Goal: Information Seeking & Learning: Understand process/instructions

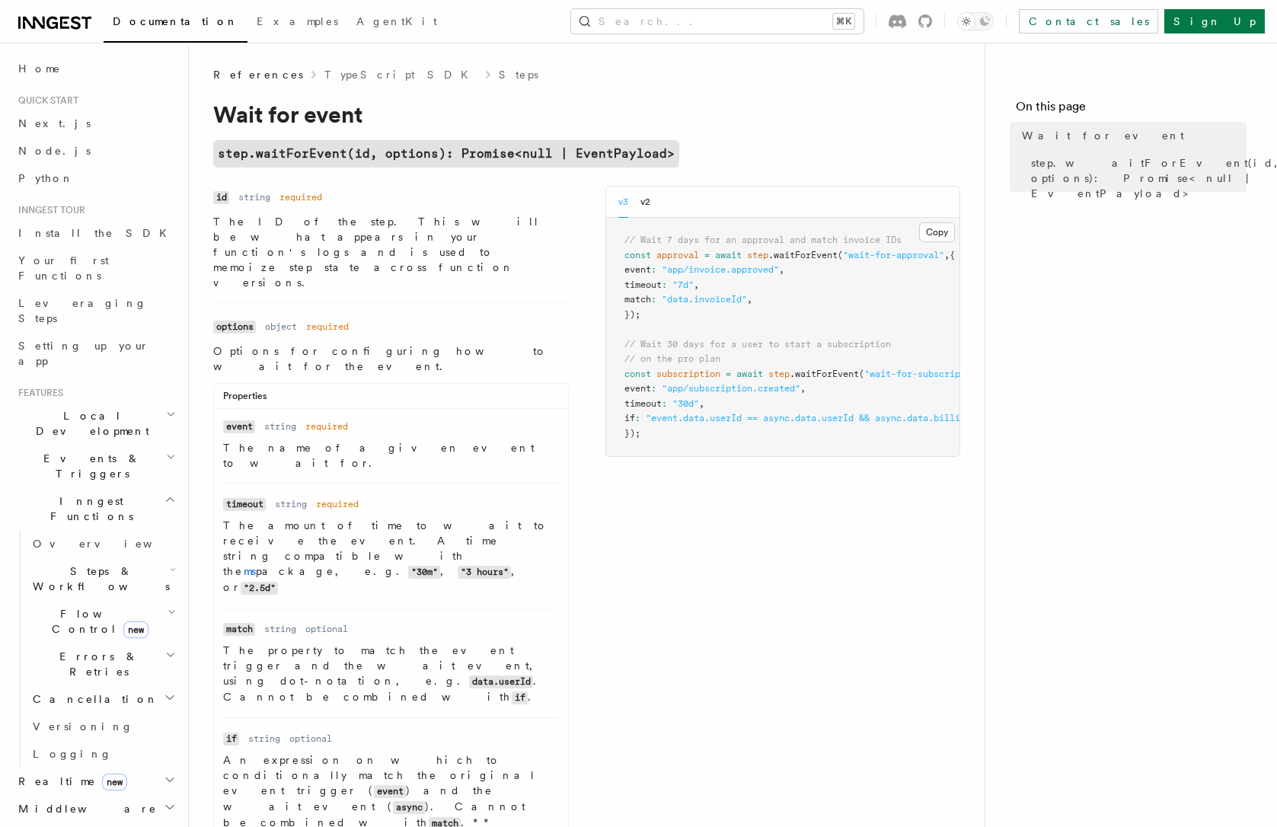
click at [673, 580] on div "Name id Type string Required required Description The ID of the step. This will…" at bounding box center [586, 608] width 747 height 845
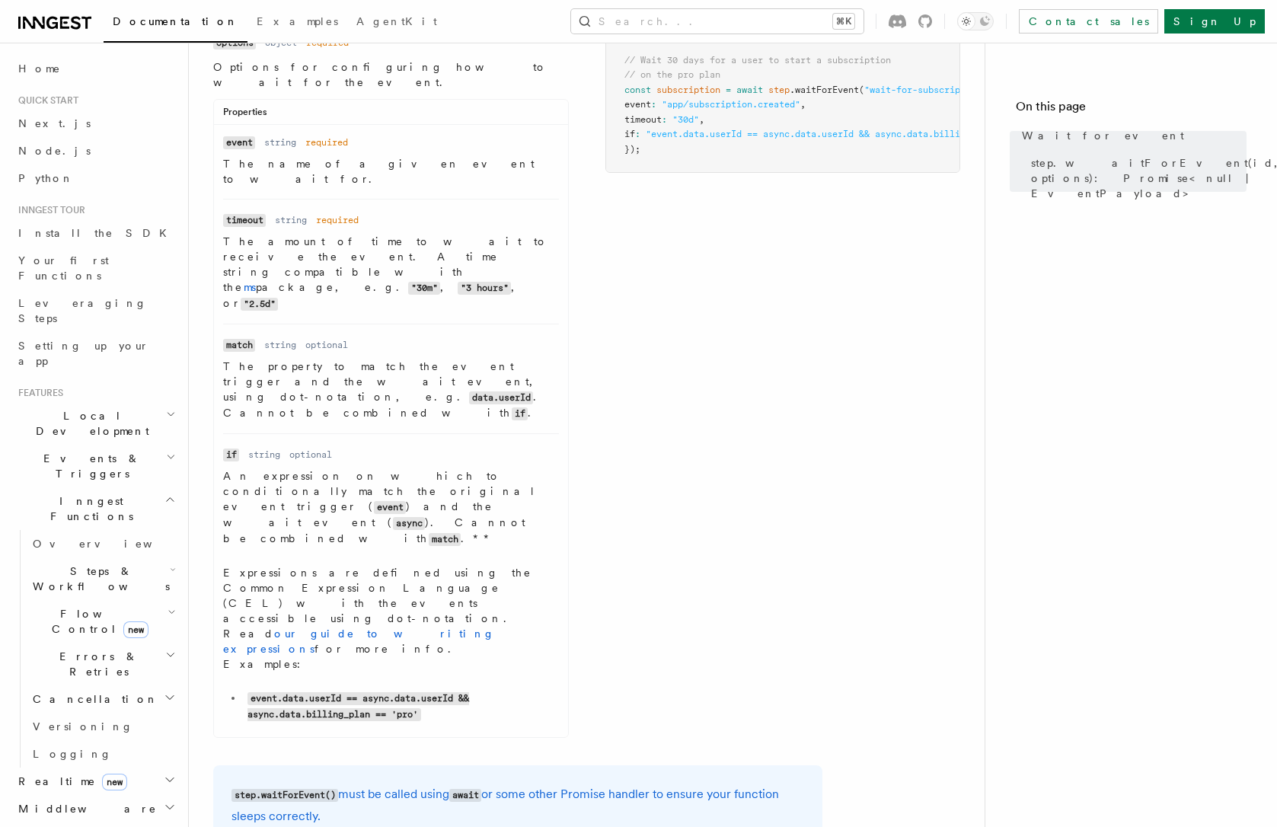
scroll to position [295, 0]
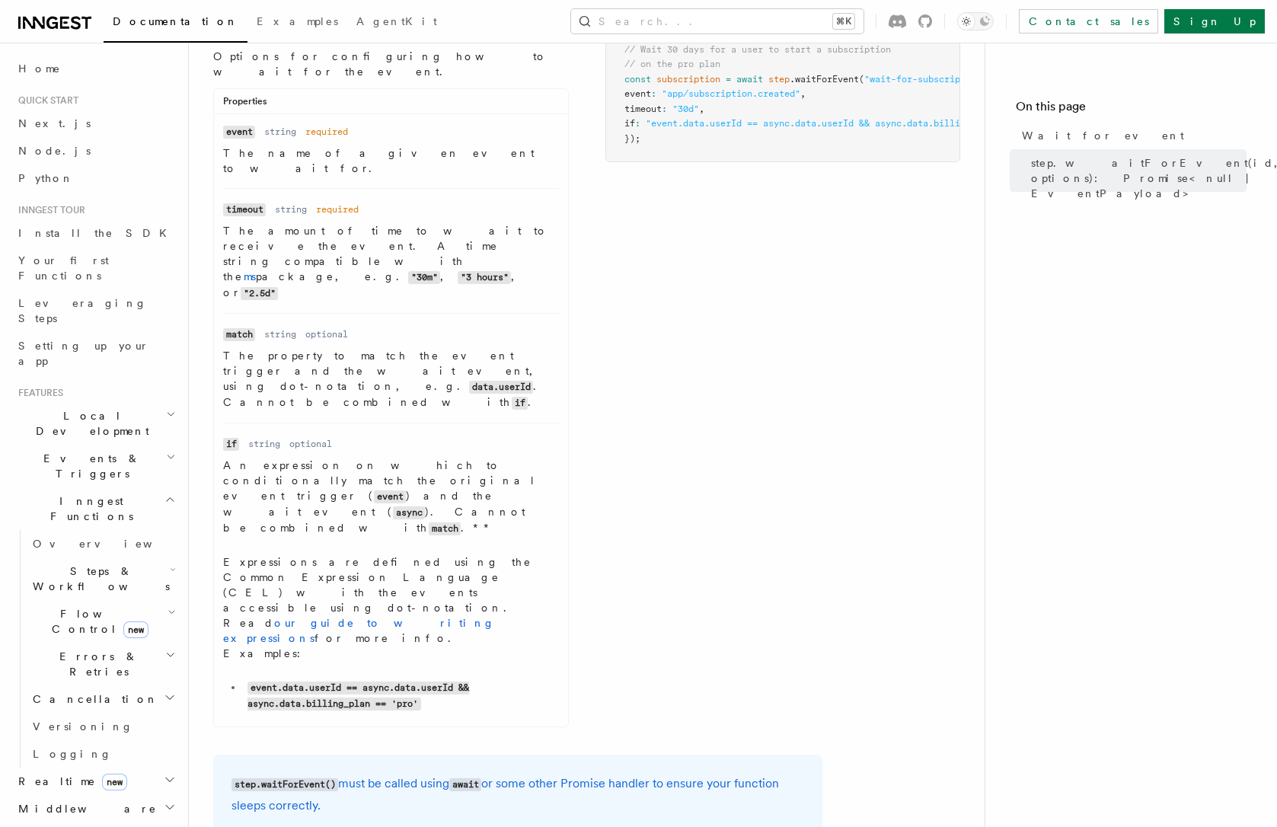
click at [463, 778] on code "await" at bounding box center [465, 784] width 32 height 13
copy code "await"
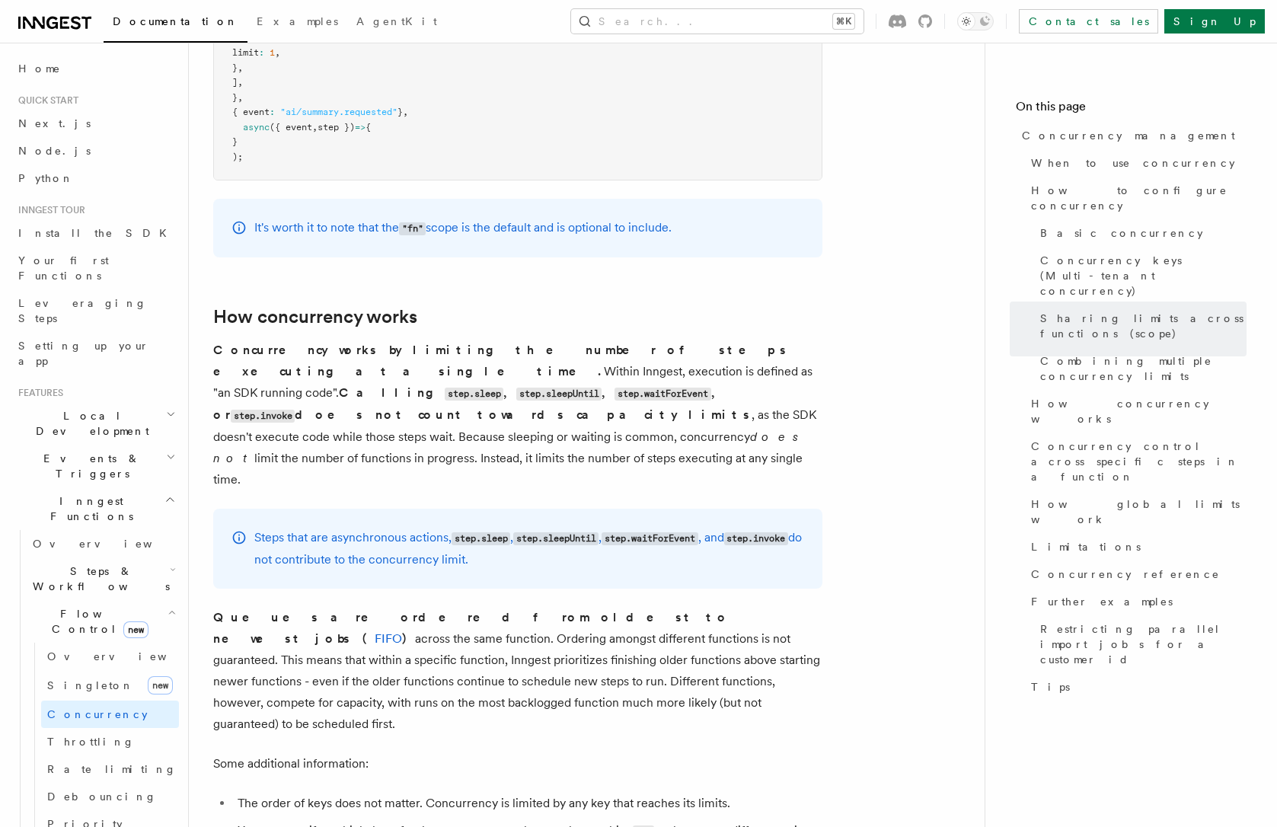
scroll to position [2954, 0]
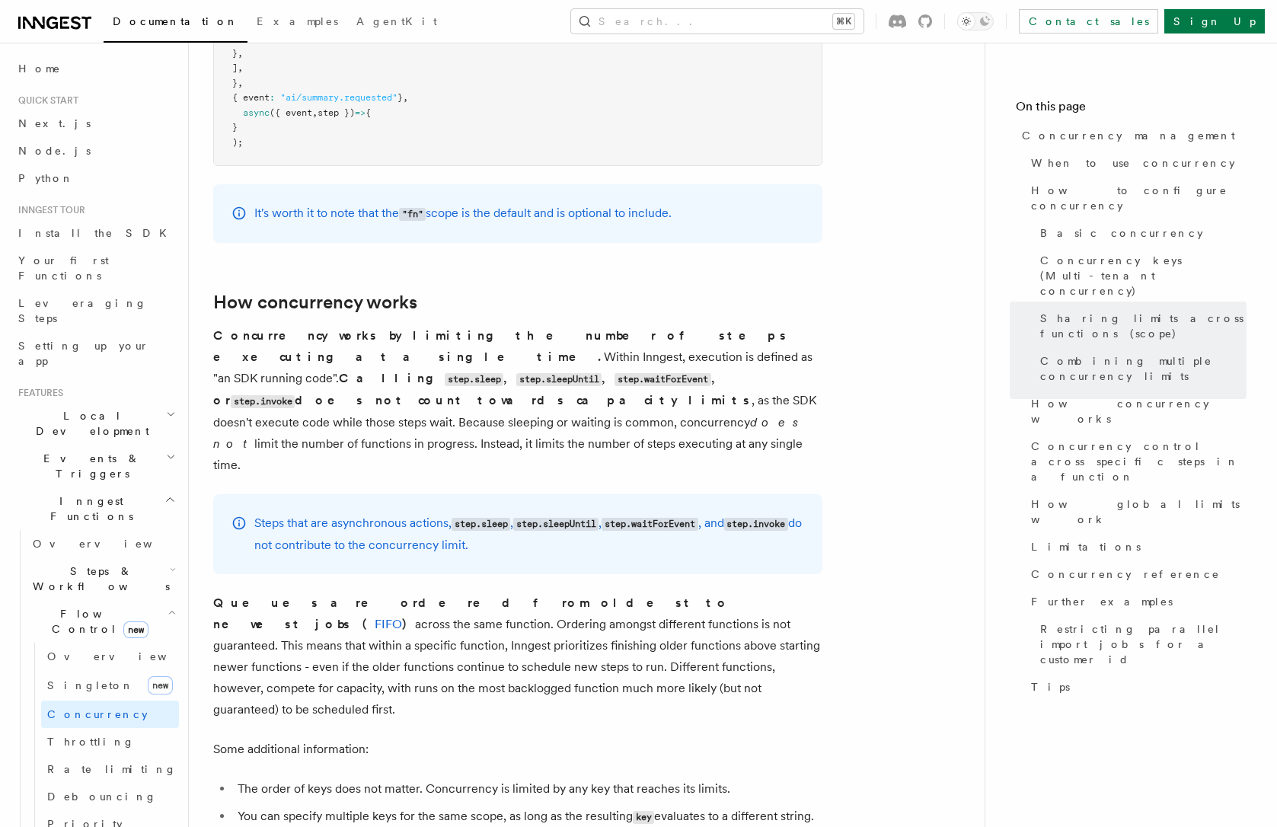
click at [541, 379] on article "Features Inngest Functions Flow Control Concurrency management Limiting concurr…" at bounding box center [586, 679] width 747 height 7133
click at [238, 517] on icon at bounding box center [239, 523] width 13 height 13
click at [190, 296] on icon at bounding box center [190, 303] width 15 height 15
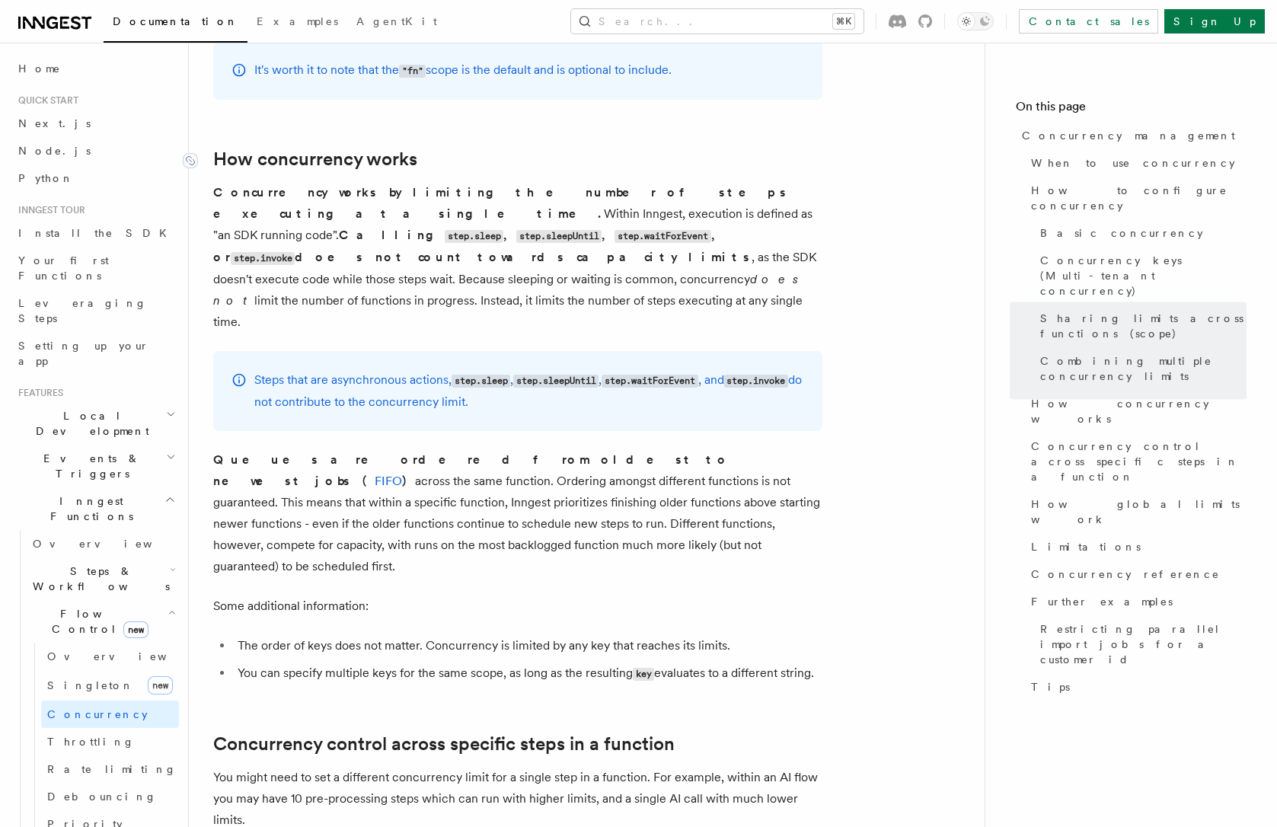
scroll to position [3112, 0]
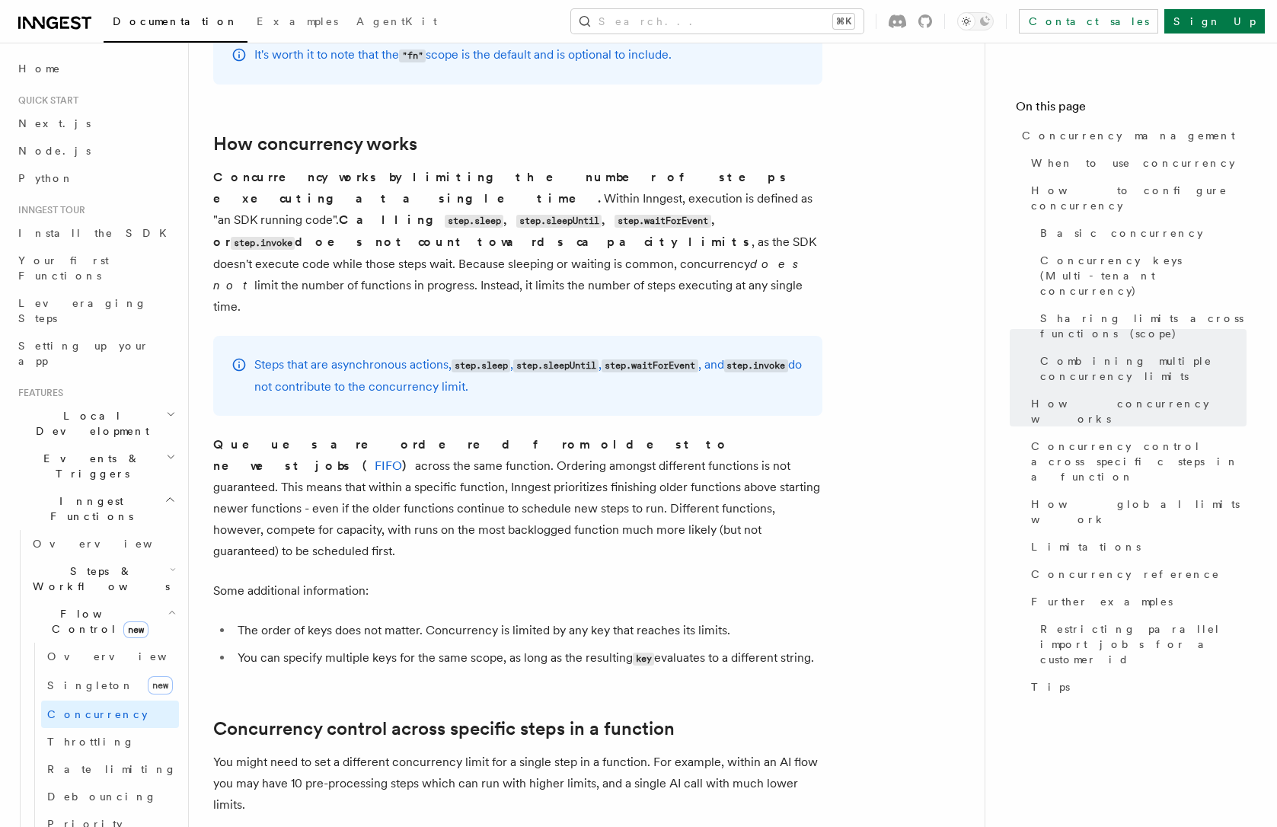
click at [378, 437] on strong "Queues are ordered from oldest to newest jobs ( FIFO )" at bounding box center [471, 455] width 516 height 36
click at [574, 323] on article "Features Inngest Functions Flow Control Concurrency management Limiting concurr…" at bounding box center [586, 521] width 747 height 7133
click at [580, 354] on p "Steps that are asynchronous actions, step.sleep , step.sleepUntil , step.waitFo…" at bounding box center [529, 375] width 550 height 43
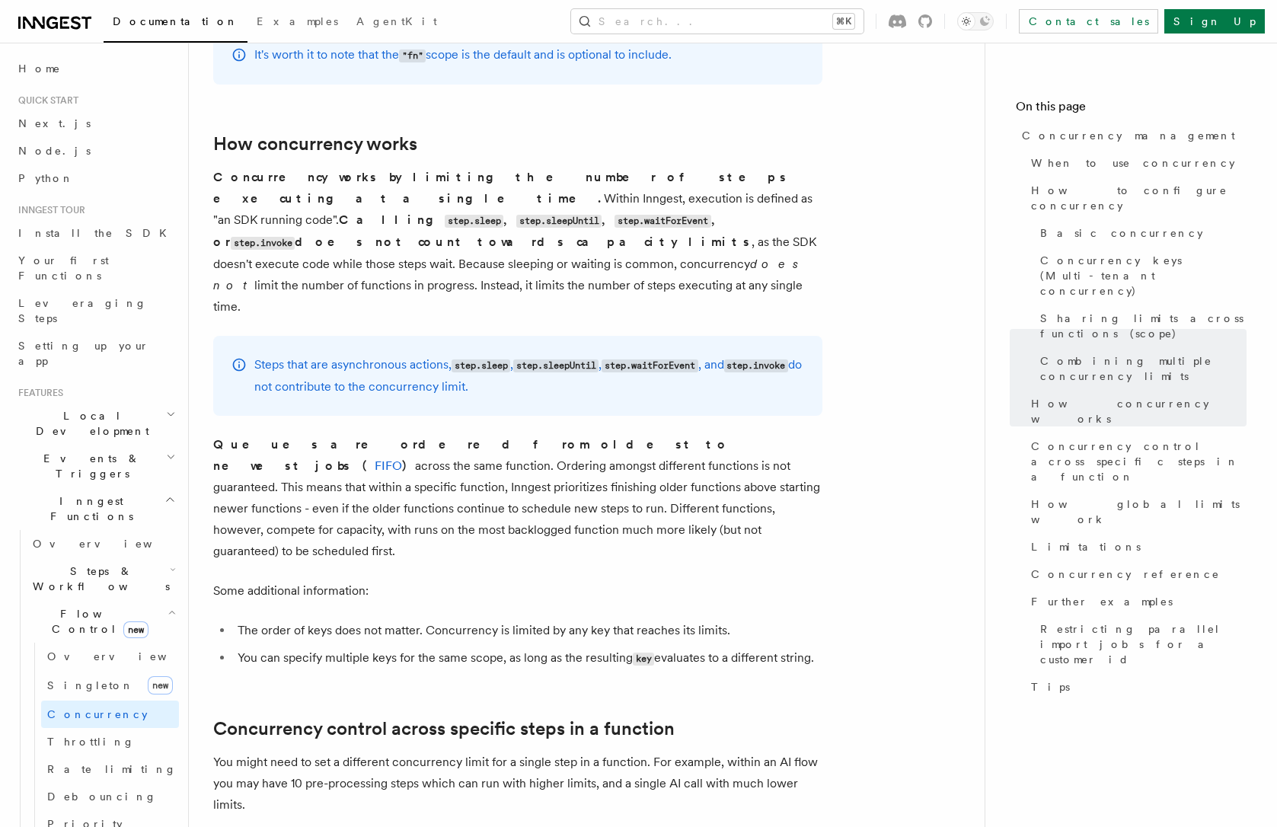
click at [890, 200] on article "Features Inngest Functions Flow Control Concurrency management Limiting concurr…" at bounding box center [586, 521] width 747 height 7133
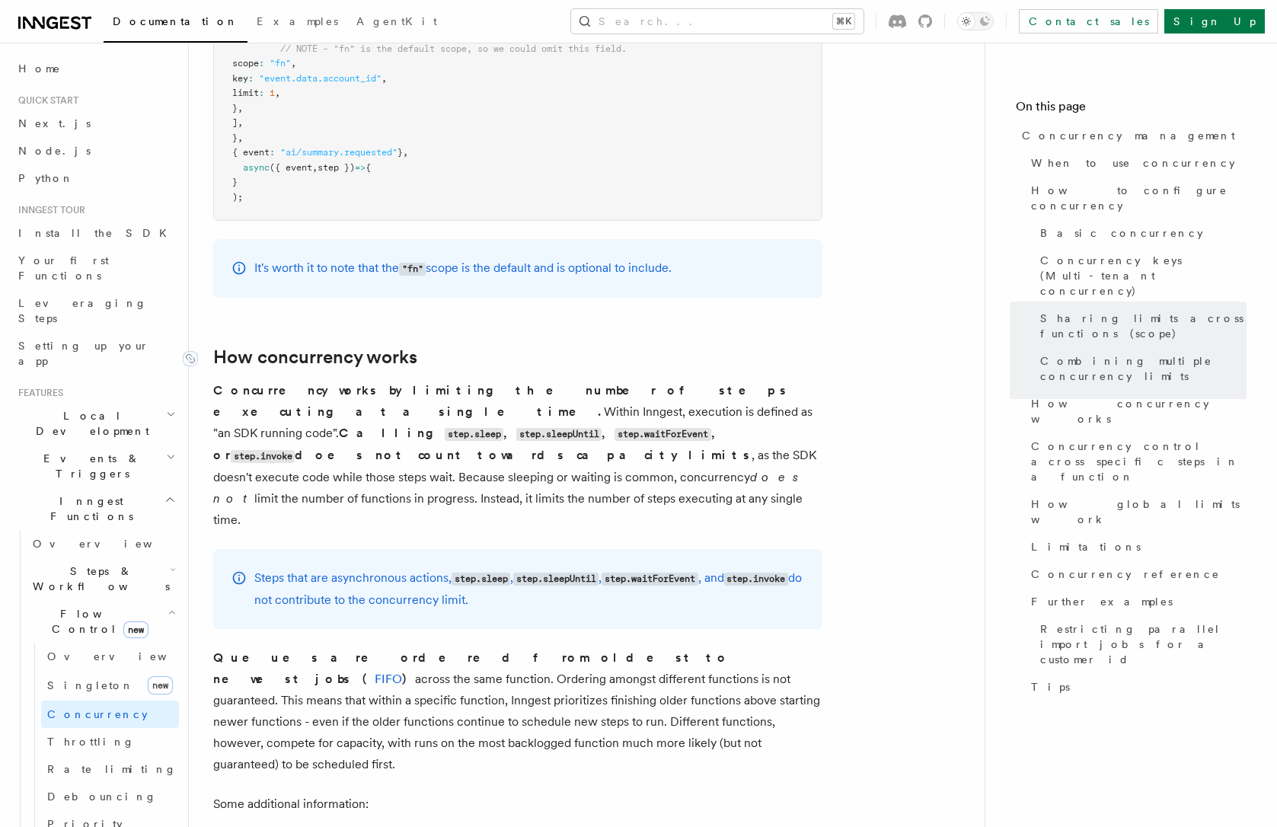
scroll to position [2894, 0]
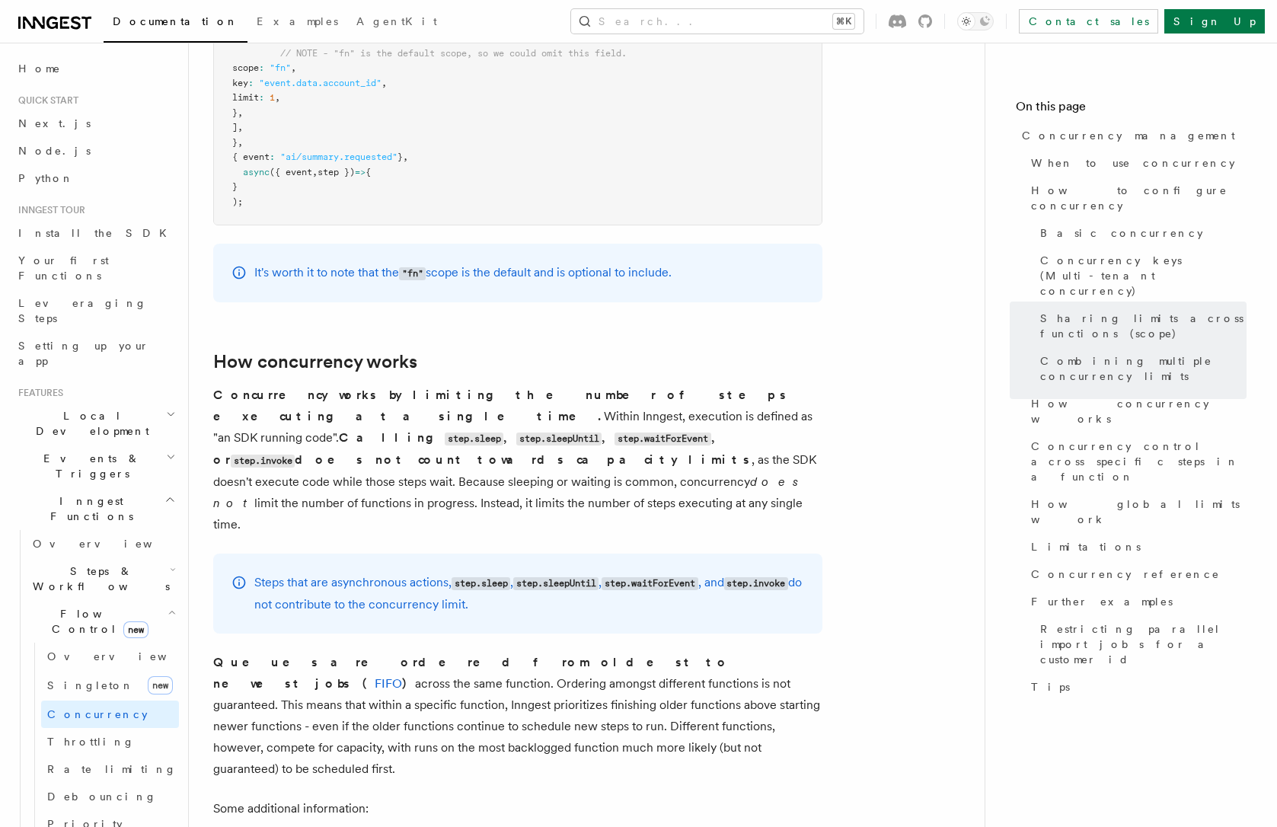
drag, startPoint x: 419, startPoint y: 322, endPoint x: 422, endPoint y: 309, distance: 13.3
click at [419, 321] on article "Features Inngest Functions Flow Control Concurrency management Limiting concurr…" at bounding box center [586, 739] width 747 height 7133
click at [195, 356] on icon at bounding box center [190, 363] width 15 height 15
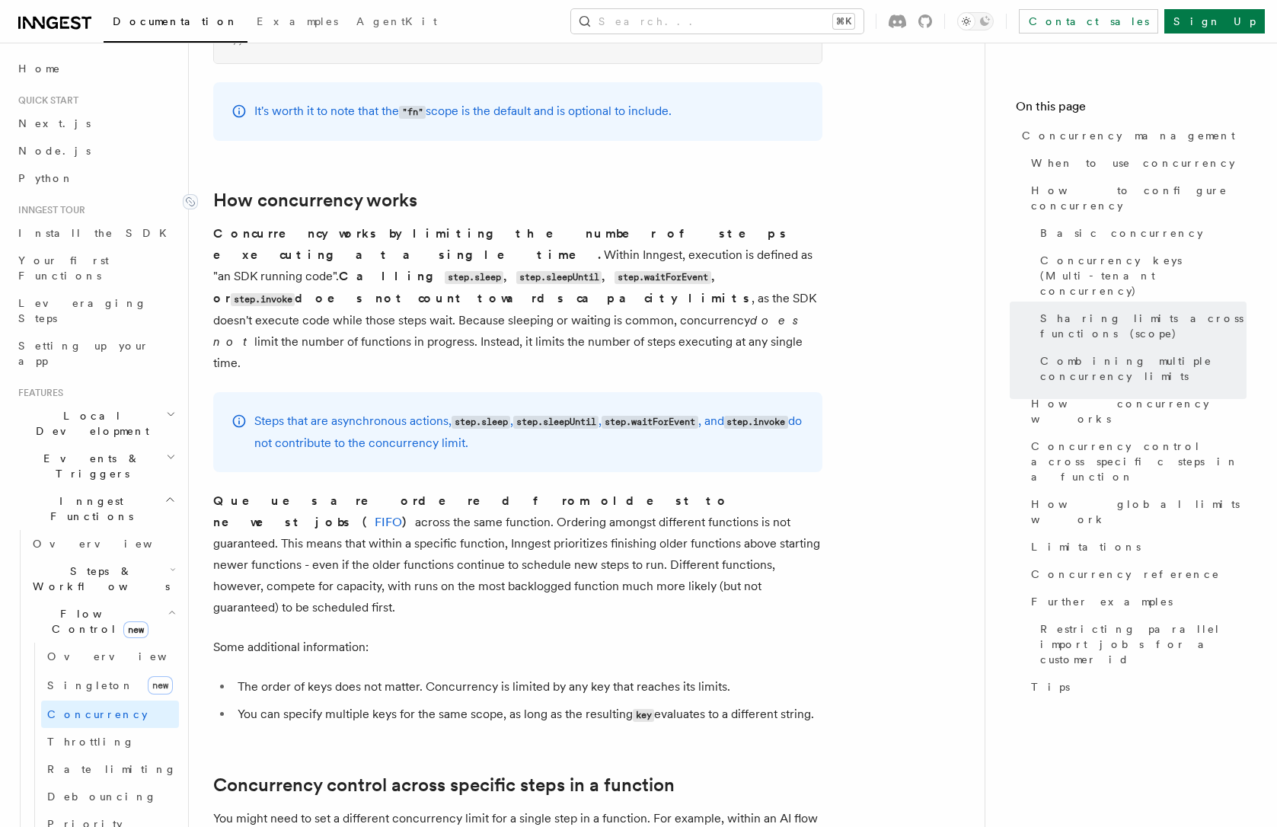
scroll to position [3112, 0]
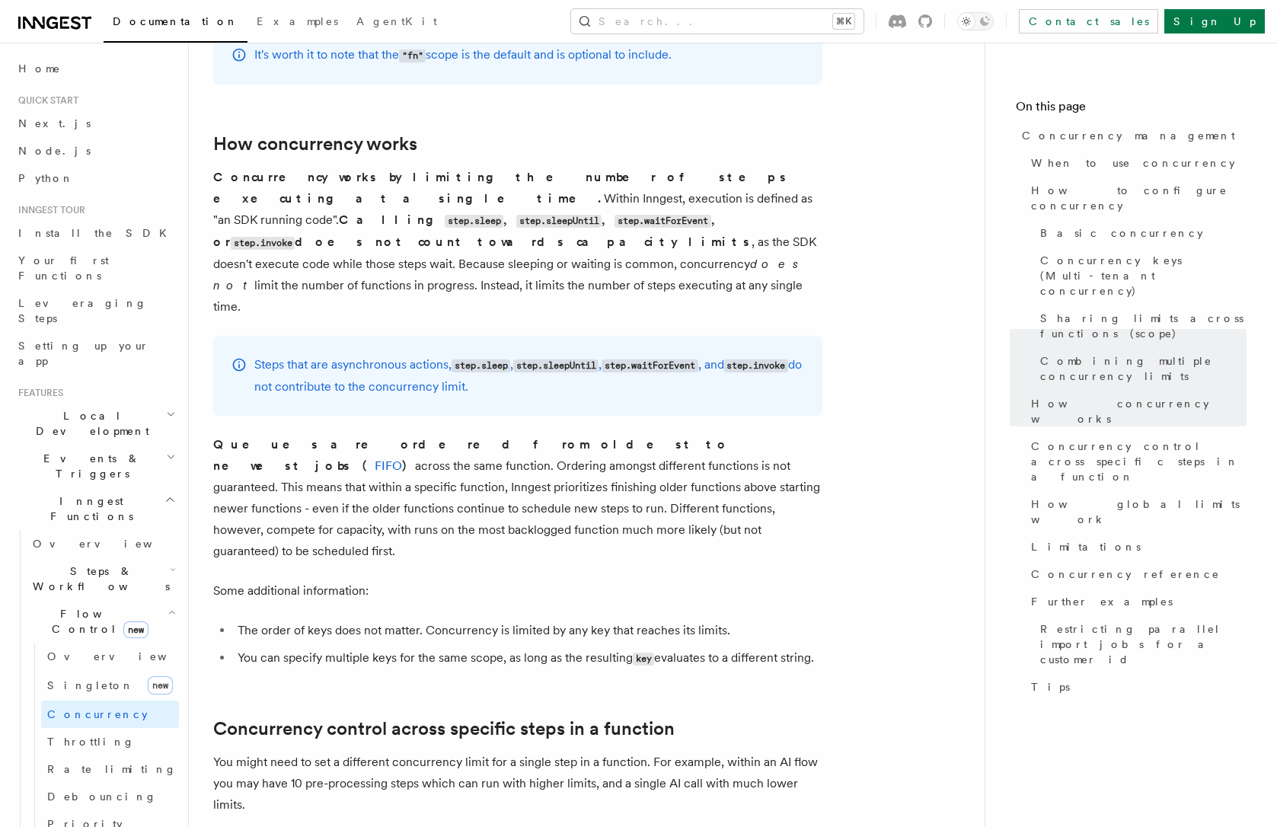
click at [944, 161] on article "Features Inngest Functions Flow Control Concurrency management Limiting concurr…" at bounding box center [586, 521] width 747 height 7133
drag, startPoint x: 272, startPoint y: 269, endPoint x: 594, endPoint y: 285, distance: 322.6
click at [594, 354] on p "Steps that are asynchronous actions, step.sleep , step.sleepUntil , step.waitFo…" at bounding box center [529, 375] width 550 height 43
copy p "Steps that are asynchronous actions, step.sleep , step.sleepUntil , step.waitFo…"
click at [663, 434] on p "Queues are ordered from oldest to newest jobs ( FIFO ) across the same function…" at bounding box center [517, 498] width 609 height 128
